Goal: Check status

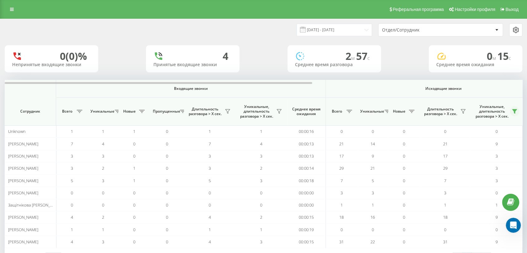
click at [516, 111] on icon at bounding box center [514, 111] width 5 height 5
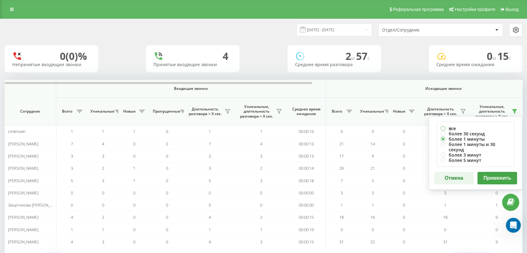
click at [455, 127] on label "все" at bounding box center [476, 128] width 70 height 5
radio input "true"
click at [493, 172] on button "Применить" at bounding box center [497, 178] width 40 height 12
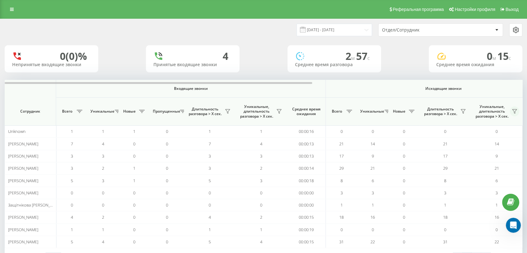
click at [512, 110] on icon at bounding box center [514, 111] width 5 height 5
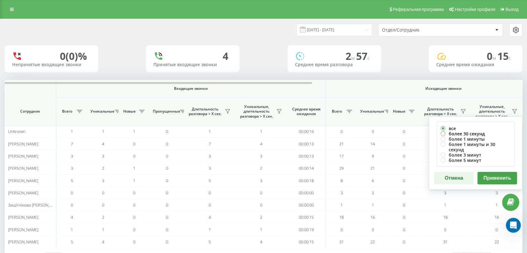
click at [457, 131] on label "более 30 секунд" at bounding box center [476, 133] width 70 height 5
radio input "true"
click at [484, 172] on button "Применить" at bounding box center [497, 178] width 40 height 12
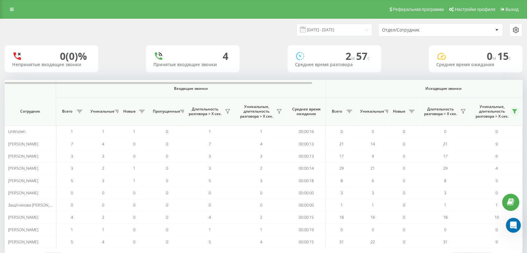
click at [514, 109] on icon at bounding box center [514, 111] width 5 height 5
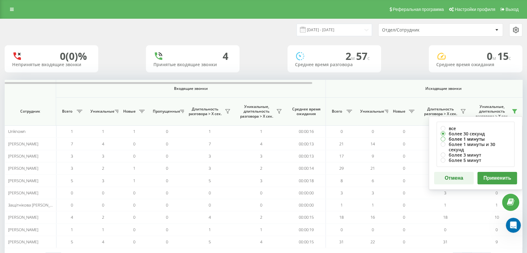
click at [455, 138] on label "более 1 минуты" at bounding box center [476, 138] width 70 height 5
radio input "true"
click at [489, 172] on button "Применить" at bounding box center [497, 178] width 40 height 12
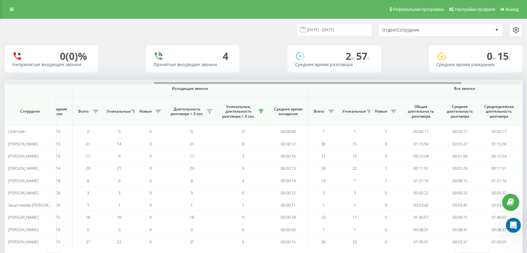
drag, startPoint x: 219, startPoint y: 82, endPoint x: 371, endPoint y: 94, distance: 151.6
click at [371, 94] on div "Входящие звонки Исходящие звонки Все звонки Сотрудник Всего Уникальные Новые Пр…" at bounding box center [264, 164] width 518 height 168
click at [329, 31] on input "[DATE] - [DATE]" at bounding box center [333, 30] width 75 height 12
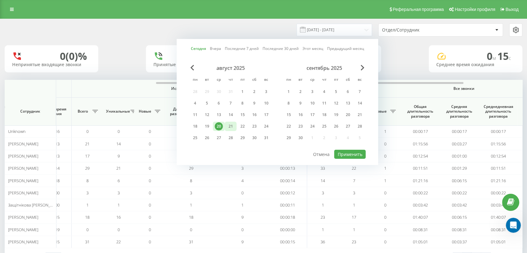
click at [230, 128] on div "21" at bounding box center [231, 126] width 8 height 8
click at [353, 152] on button "Применить" at bounding box center [349, 154] width 31 height 9
type input "[DATE] - [DATE]"
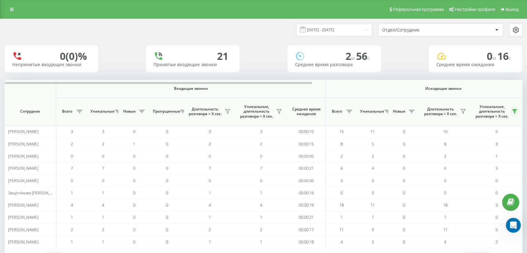
click at [517, 109] on icon at bounding box center [514, 111] width 5 height 5
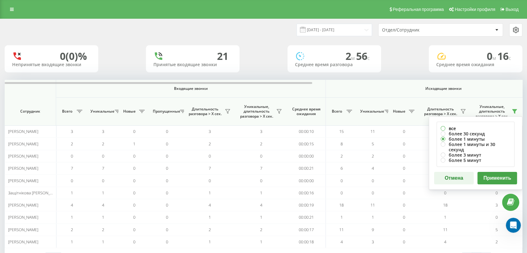
click at [444, 127] on label "все" at bounding box center [476, 128] width 70 height 5
radio input "true"
click at [492, 172] on button "Применить" at bounding box center [497, 178] width 40 height 12
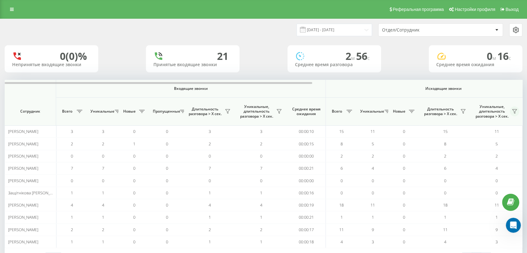
click at [515, 109] on icon at bounding box center [514, 111] width 5 height 5
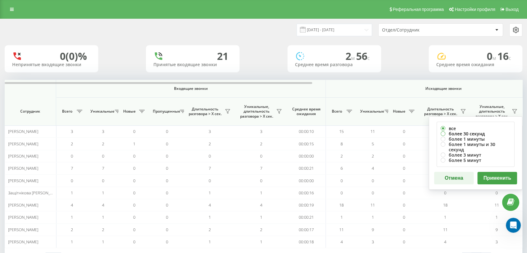
click at [459, 135] on label "более 30 секунд" at bounding box center [476, 133] width 70 height 5
radio input "true"
click at [490, 172] on button "Применить" at bounding box center [497, 178] width 40 height 12
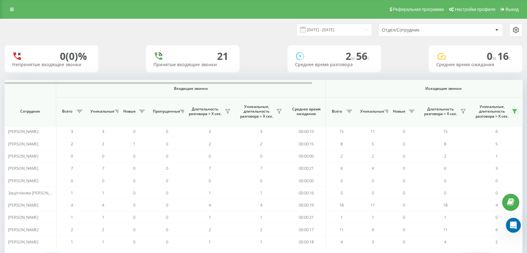
click at [517, 109] on icon at bounding box center [514, 111] width 4 height 4
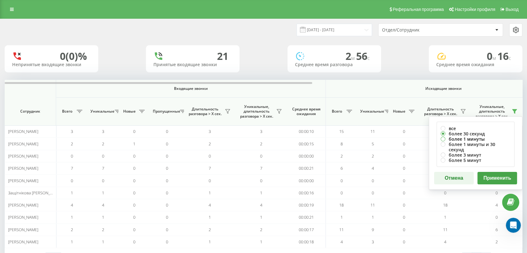
click at [468, 138] on label "более 1 минуты" at bounding box center [476, 138] width 70 height 5
radio input "true"
click at [482, 173] on button "Применить" at bounding box center [497, 178] width 40 height 12
